Goal: Information Seeking & Learning: Learn about a topic

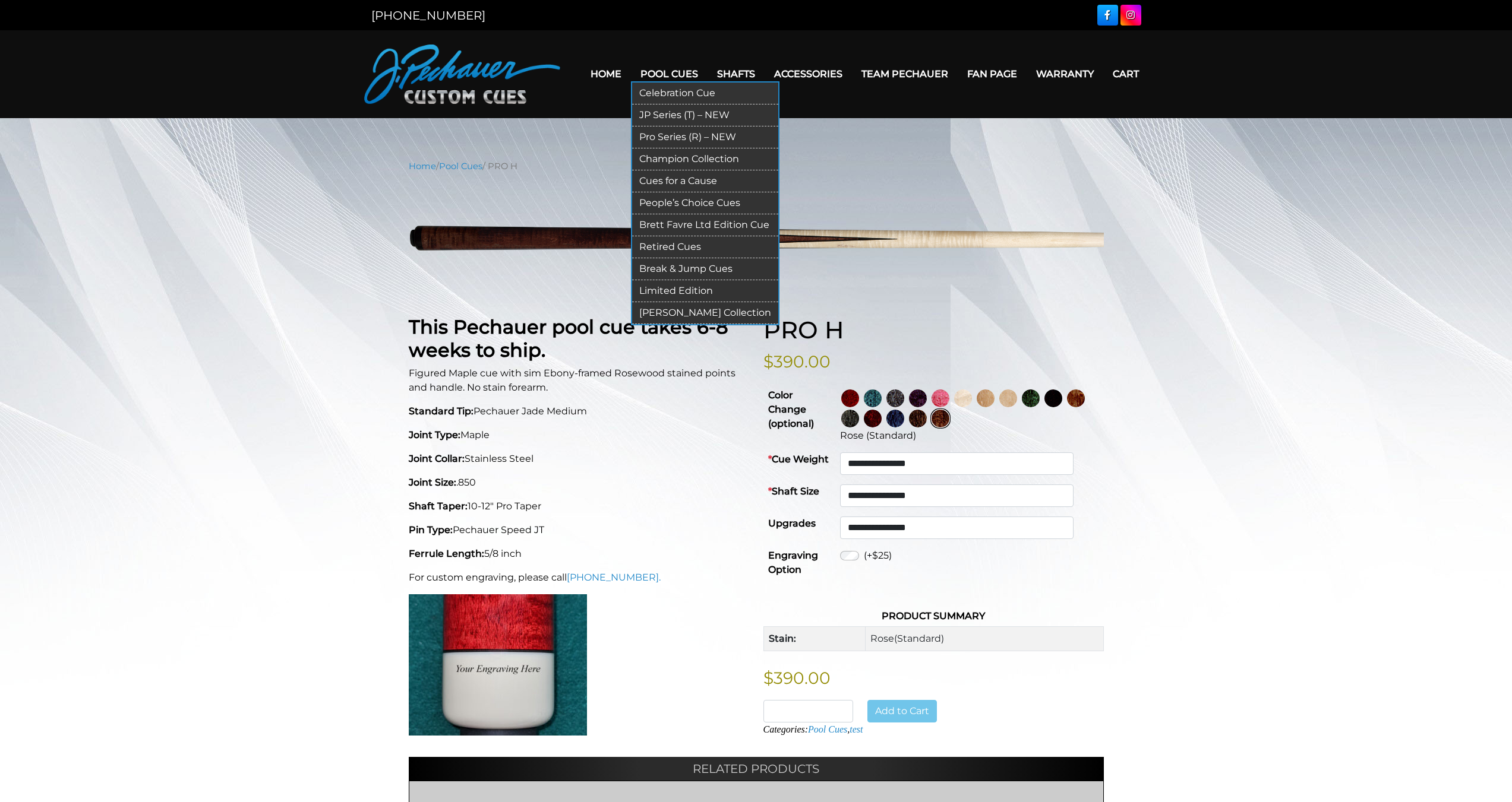
click at [658, 250] on link "Retired Cues" at bounding box center [705, 247] width 146 height 22
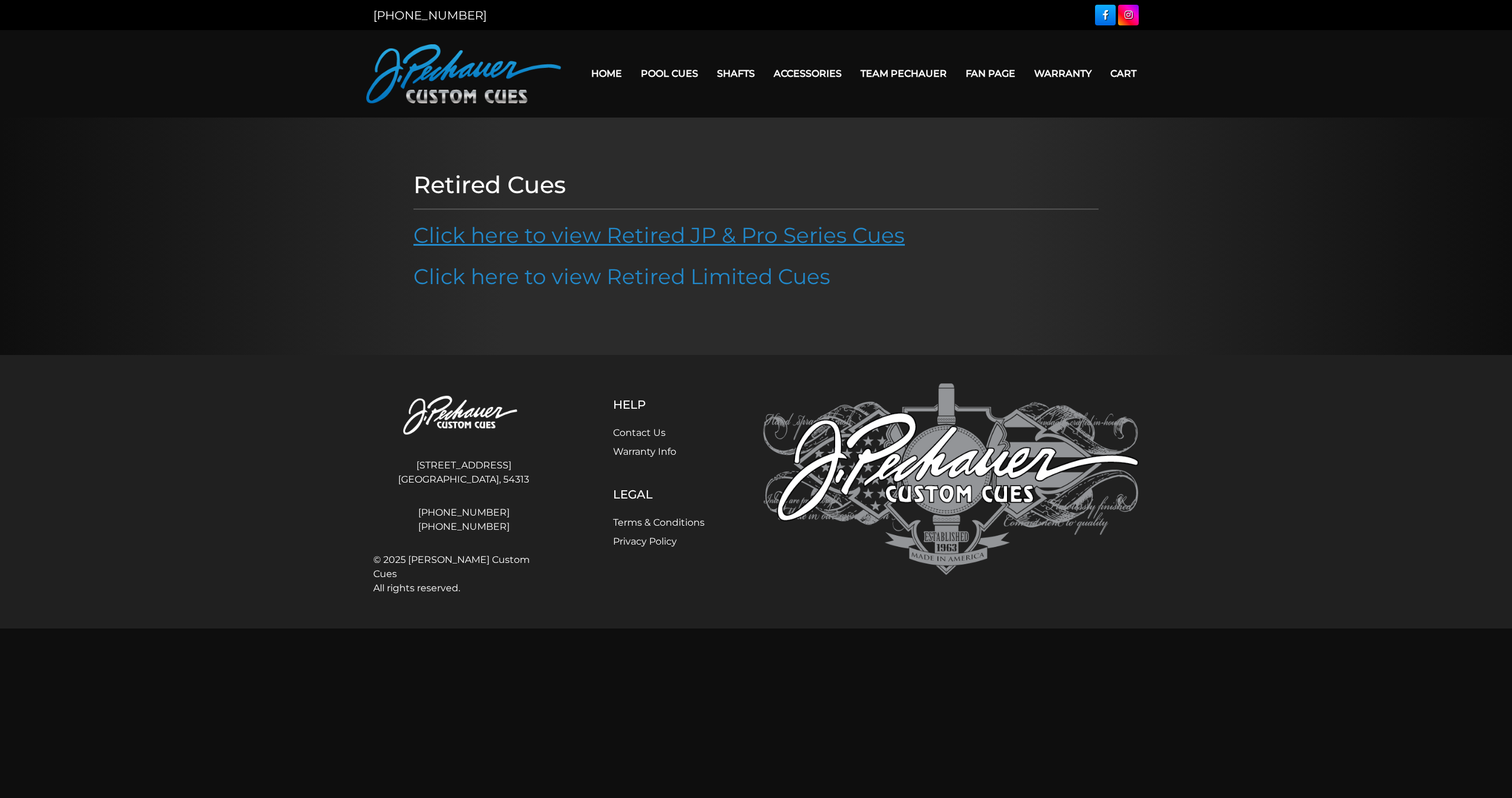
click at [661, 230] on link "Click here to view Retired JP & Pro Series Cues" at bounding box center [659, 235] width 491 height 26
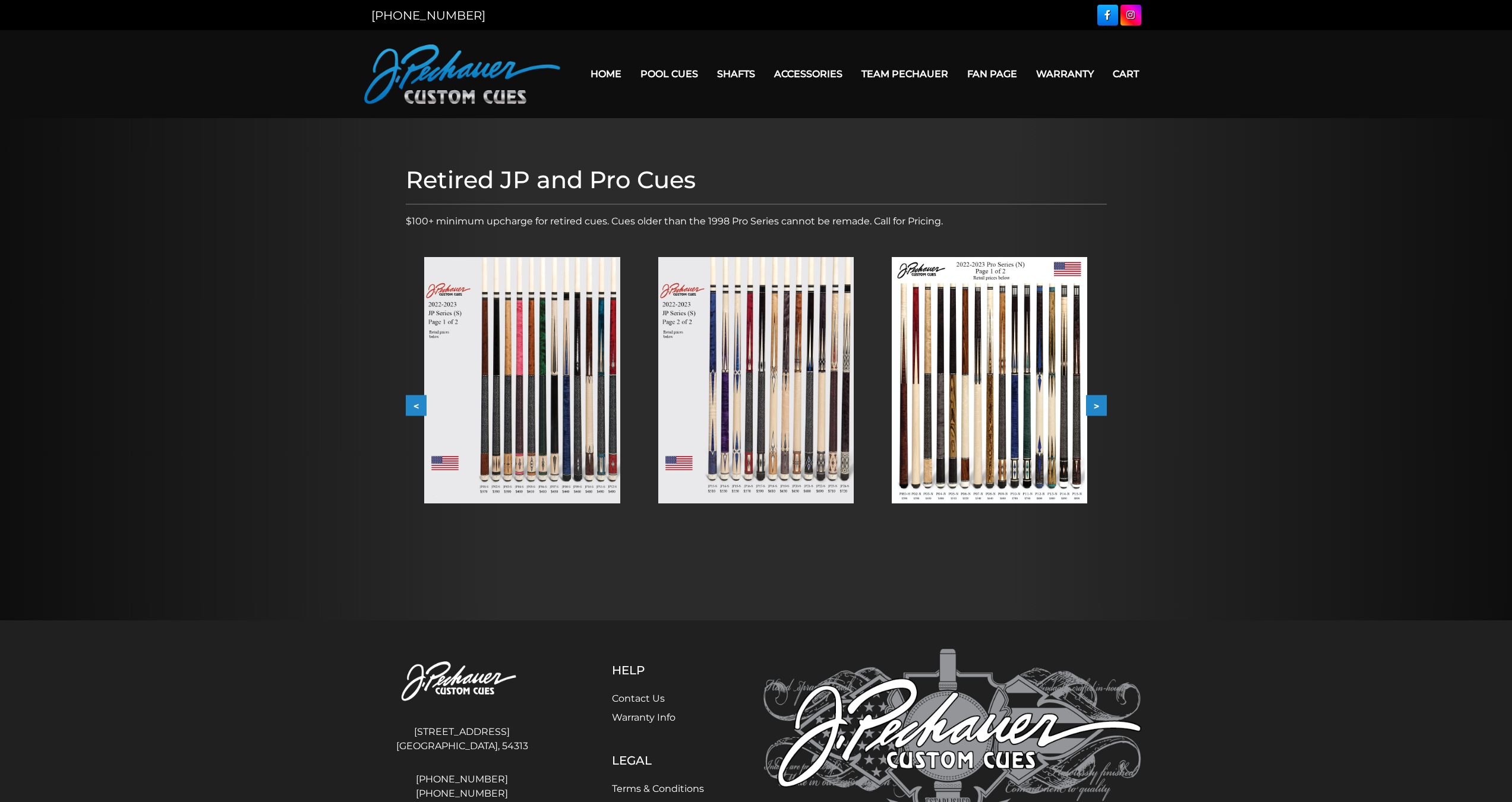
click at [938, 418] on img at bounding box center [990, 380] width 196 height 247
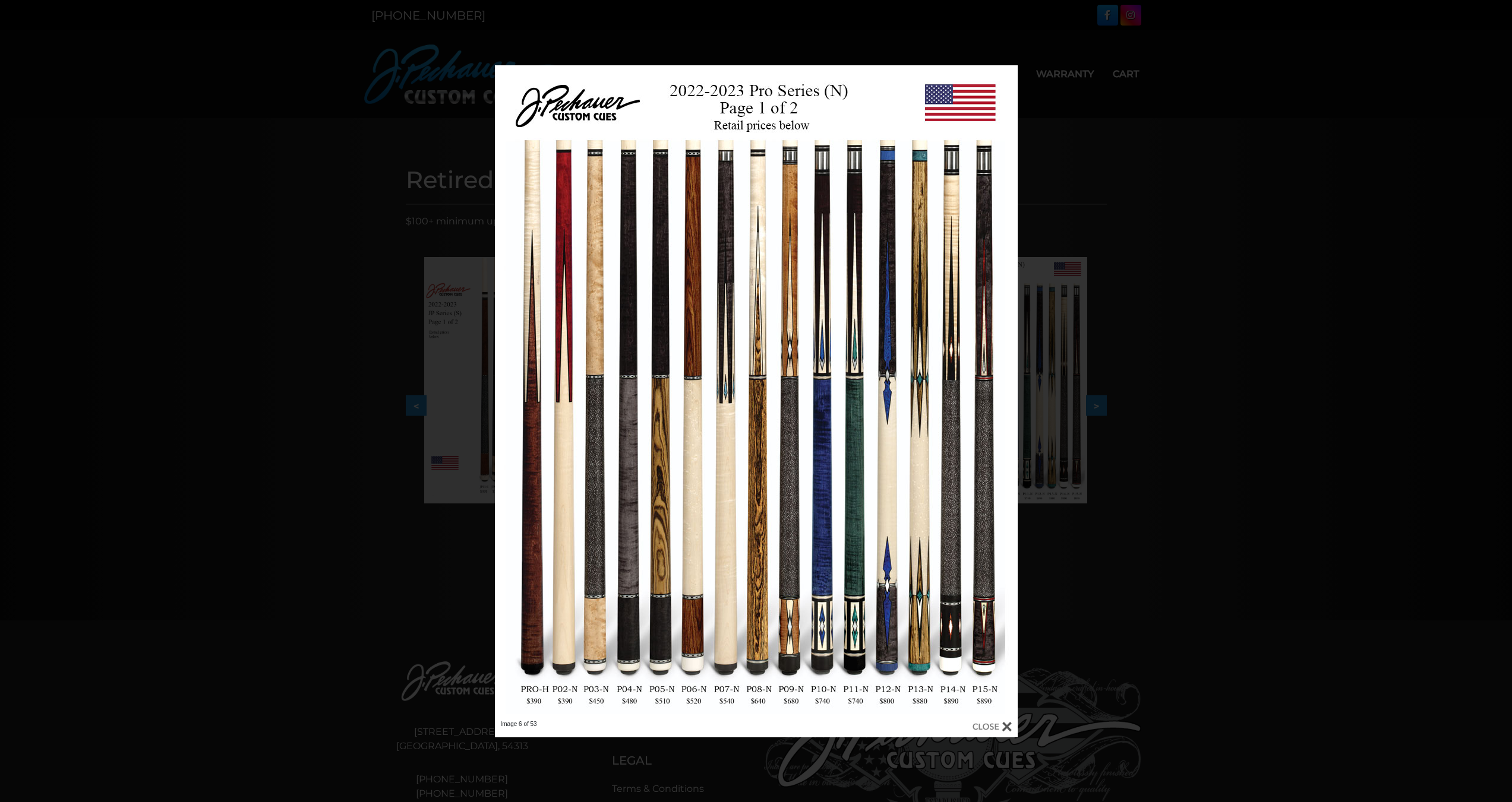
click at [985, 722] on div at bounding box center [992, 726] width 39 height 13
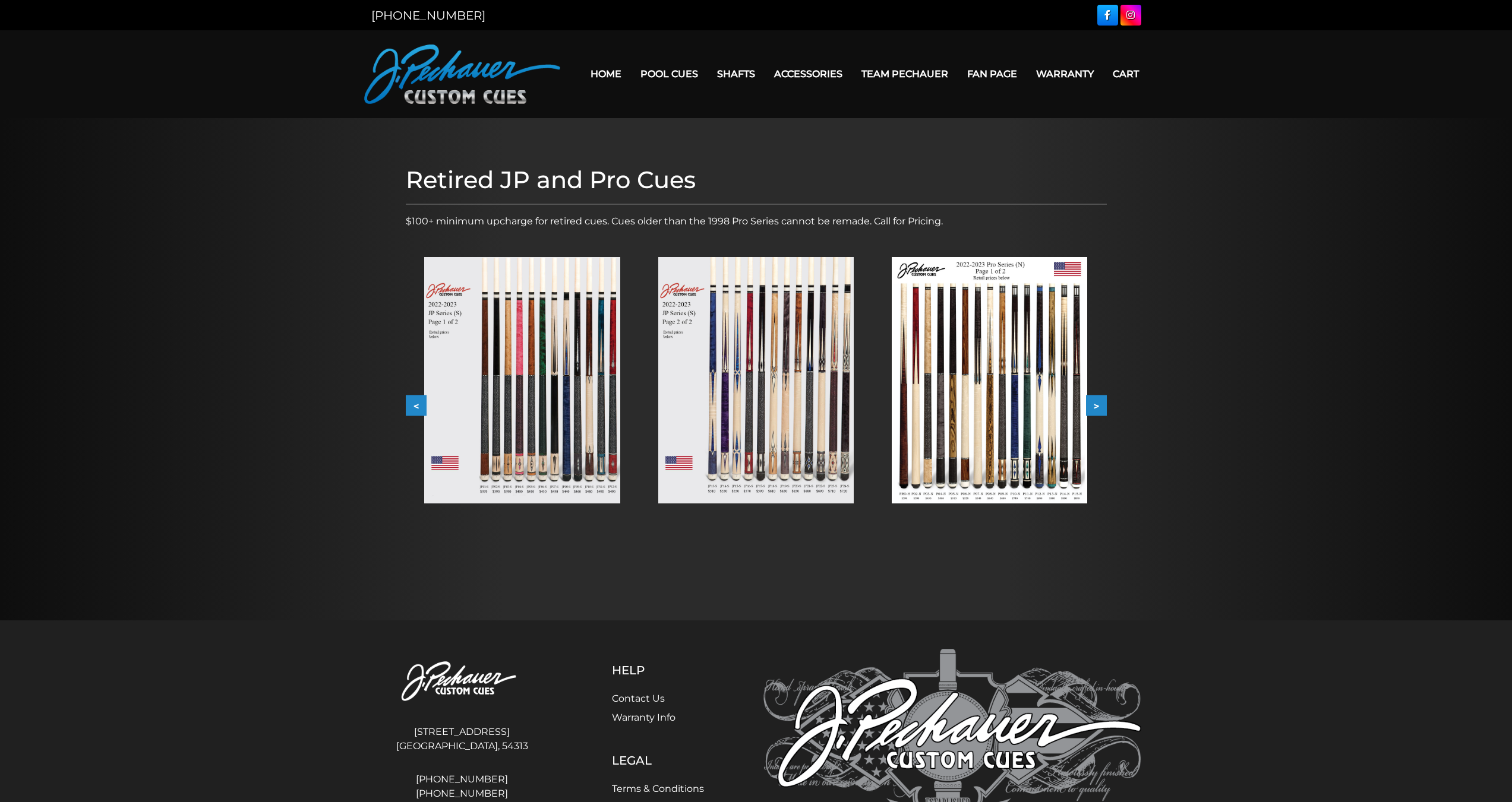
click at [483, 404] on img at bounding box center [522, 380] width 196 height 247
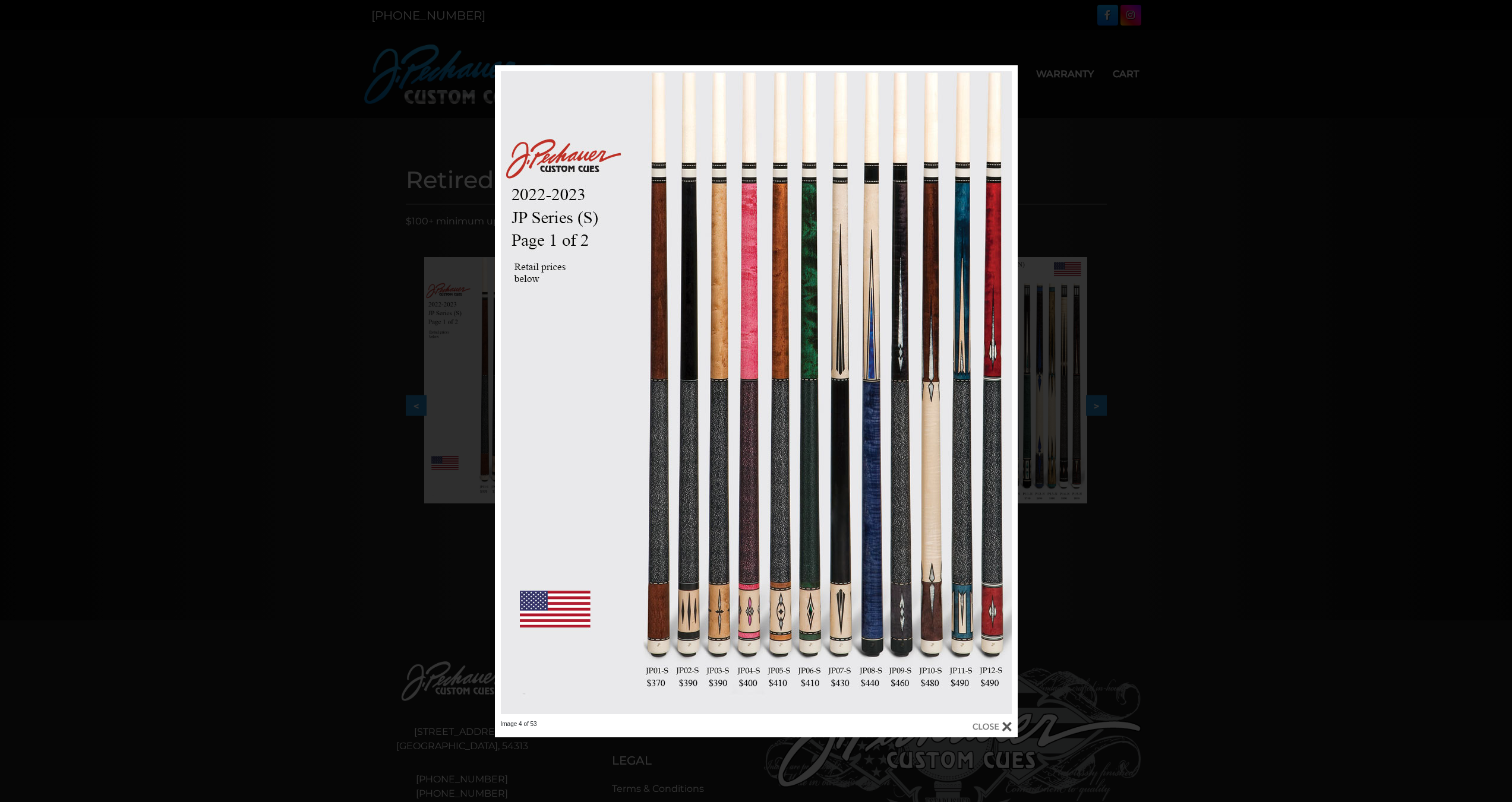
click at [1268, 190] on div "Image 4 of 53" at bounding box center [756, 401] width 1512 height 672
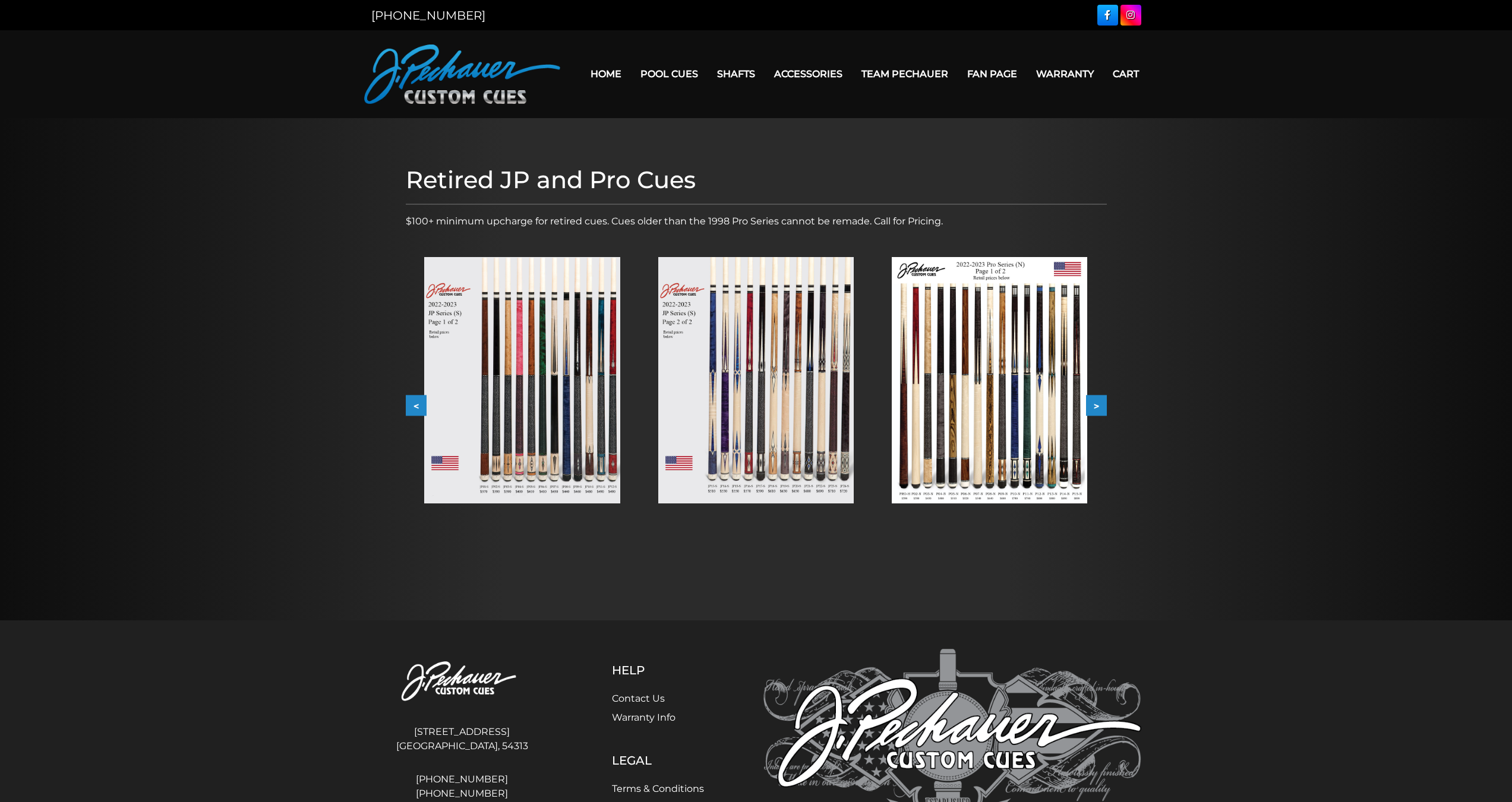
click at [965, 331] on img at bounding box center [990, 380] width 196 height 247
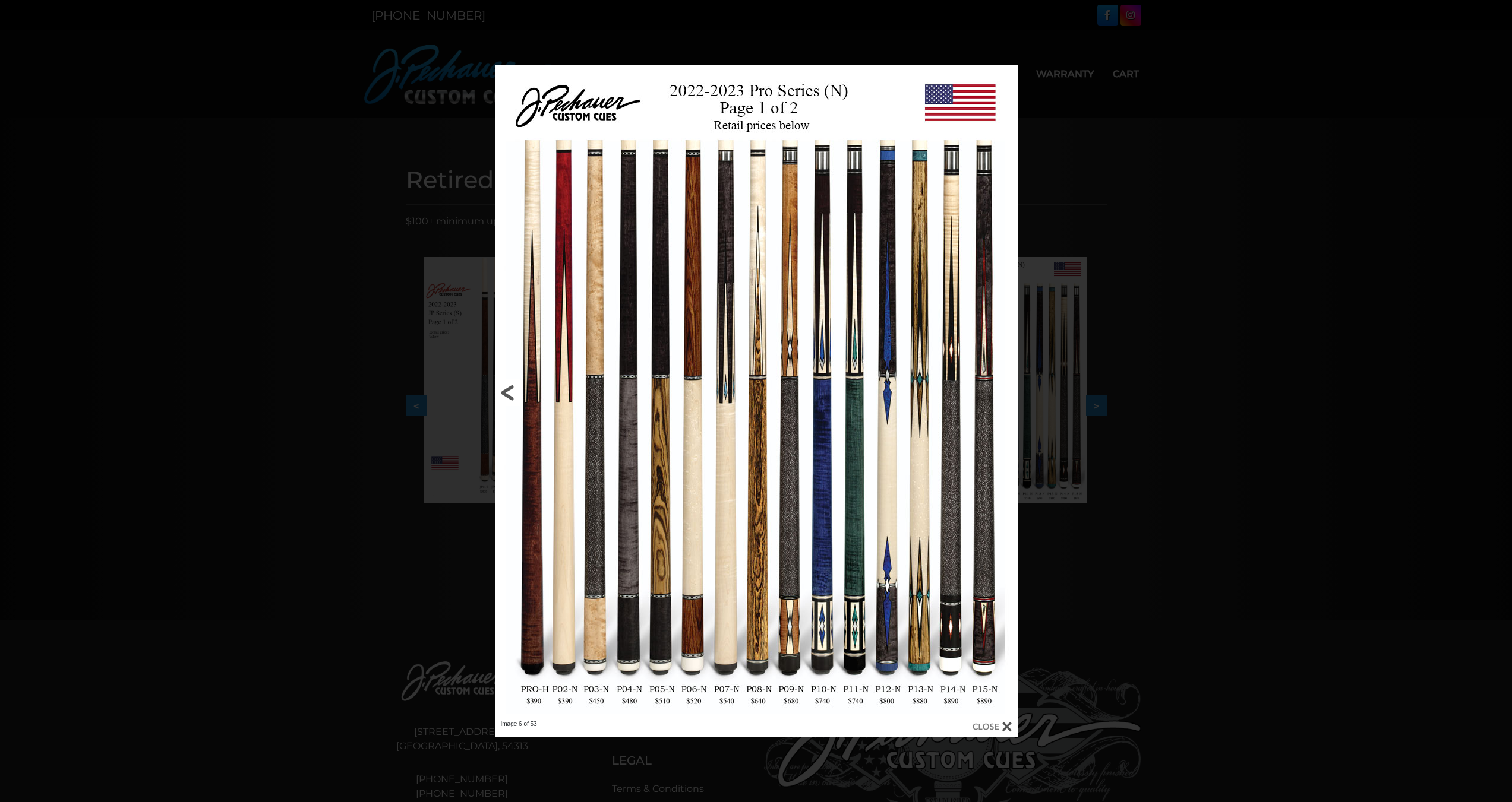
click at [523, 487] on link at bounding box center [613, 392] width 235 height 655
